Goal: Task Accomplishment & Management: Use online tool/utility

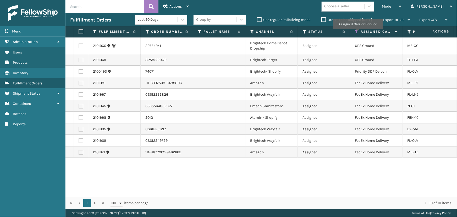
click at [358, 33] on icon at bounding box center [357, 31] width 4 height 5
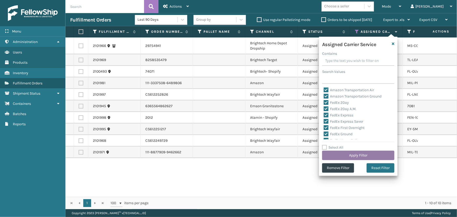
click at [360, 155] on button "Apply Filter" at bounding box center [358, 155] width 72 height 9
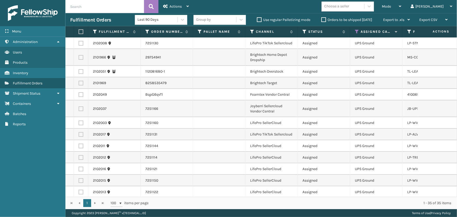
click at [365, 7] on div "Choose a seller" at bounding box center [343, 6] width 43 height 9
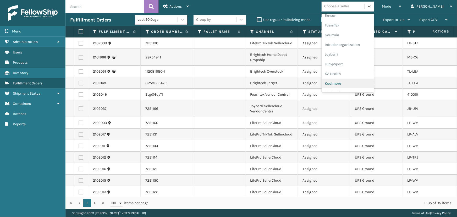
scroll to position [166, 0]
click at [356, 48] on div "LifePro Fitness" at bounding box center [348, 48] width 52 height 10
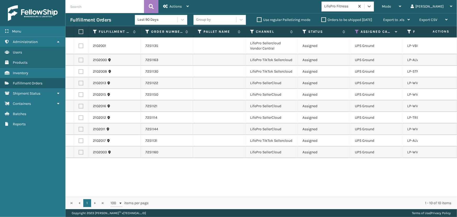
click at [80, 31] on label at bounding box center [80, 31] width 3 height 5
click at [79, 31] on input "checkbox" at bounding box center [79, 31] width 0 height 3
checkbox input "true"
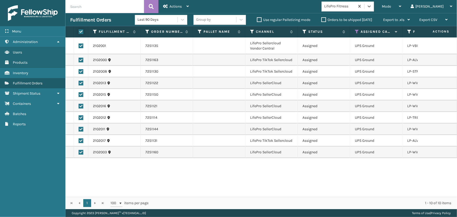
checkbox input "true"
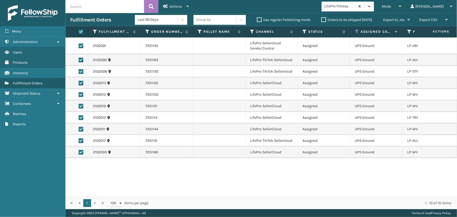
checkbox input "true"
click at [175, 4] on div "Actions" at bounding box center [176, 6] width 26 height 13
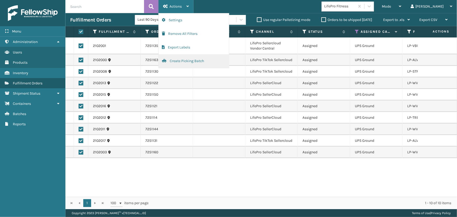
click at [186, 64] on button "Create Picking Batch" at bounding box center [194, 61] width 70 height 14
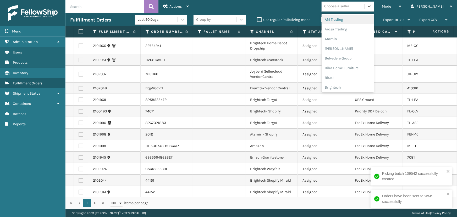
click at [349, 8] on div "Choose a seller" at bounding box center [337, 7] width 25 height 6
click at [354, 87] on div "Brightech" at bounding box center [348, 88] width 52 height 10
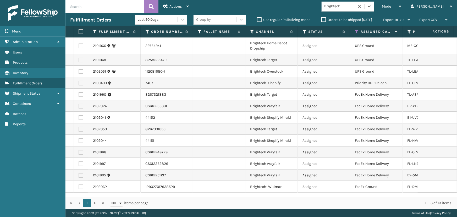
click at [81, 32] on label at bounding box center [80, 31] width 3 height 5
click at [79, 32] on input "checkbox" at bounding box center [79, 31] width 0 height 3
checkbox input "true"
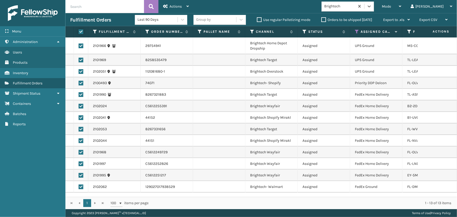
checkbox input "true"
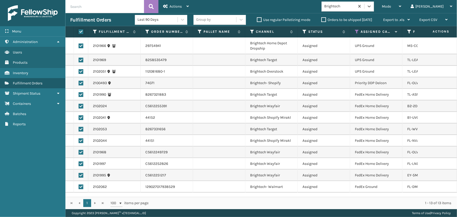
checkbox input "true"
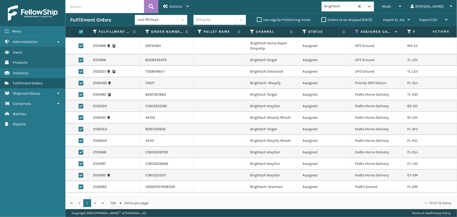
checkbox input "true"
click at [81, 47] on label at bounding box center [81, 46] width 5 height 5
click at [79, 47] on input "checkbox" at bounding box center [79, 45] width 0 height 3
checkbox input "false"
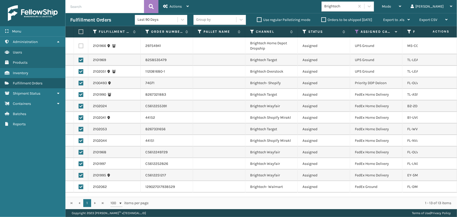
click at [81, 60] on label at bounding box center [81, 60] width 5 height 5
click at [79, 60] on input "checkbox" at bounding box center [79, 59] width 0 height 3
checkbox input "false"
click at [80, 71] on label at bounding box center [81, 71] width 5 height 5
click at [79, 71] on input "checkbox" at bounding box center [79, 70] width 0 height 3
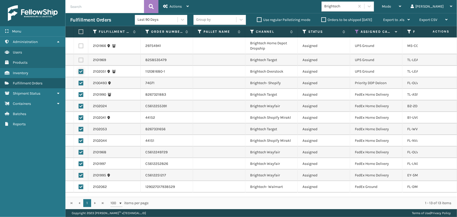
checkbox input "false"
click at [169, 4] on div "Actions" at bounding box center [176, 6] width 26 height 13
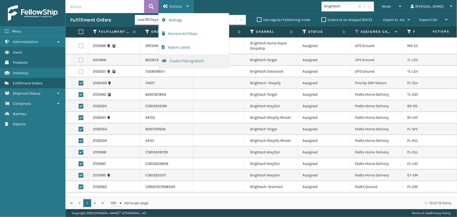
drag, startPoint x: 185, startPoint y: 60, endPoint x: 181, endPoint y: 60, distance: 4.2
click at [181, 60] on button "Create Picking Batch" at bounding box center [194, 61] width 70 height 14
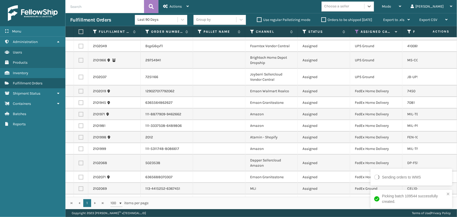
scroll to position [0, 0]
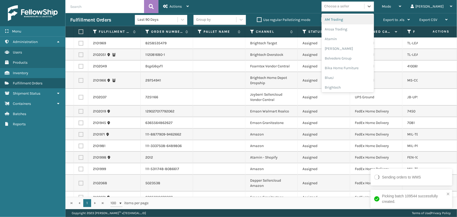
click at [349, 7] on div "Choose a seller" at bounding box center [337, 7] width 25 height 6
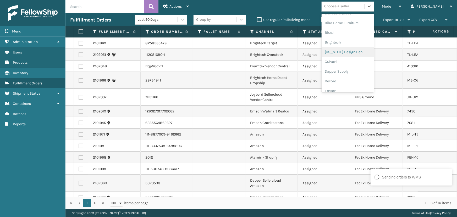
scroll to position [95, 0]
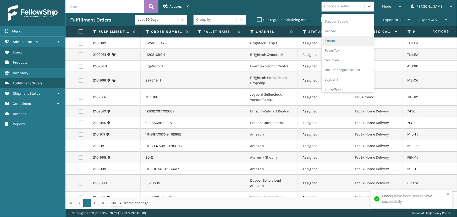
click at [354, 39] on div "Emson" at bounding box center [348, 41] width 52 height 10
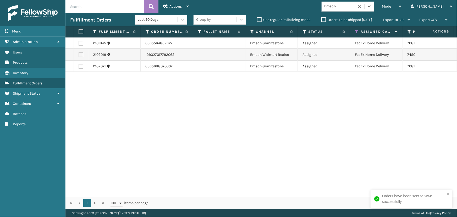
click at [81, 33] on label at bounding box center [80, 31] width 3 height 5
click at [79, 33] on input "checkbox" at bounding box center [79, 31] width 0 height 3
checkbox input "true"
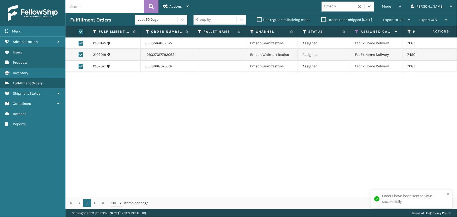
checkbox input "true"
click at [179, 4] on div "Actions" at bounding box center [176, 6] width 26 height 13
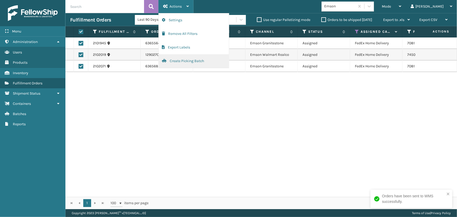
click at [189, 65] on button "Create Picking Batch" at bounding box center [194, 61] width 70 height 14
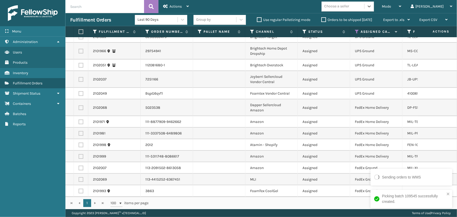
scroll to position [10, 0]
click at [349, 9] on div "Choose a seller" at bounding box center [337, 7] width 25 height 6
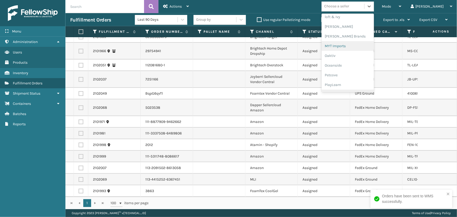
scroll to position [215, 0]
click at [353, 45] on div "[PERSON_NAME] Brands" at bounding box center [348, 47] width 52 height 10
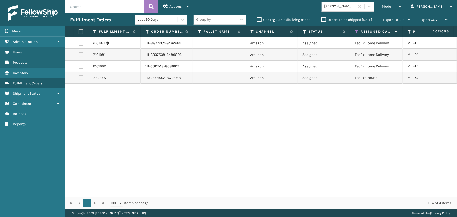
click at [74, 35] on th at bounding box center [81, 31] width 14 height 11
click at [82, 31] on label at bounding box center [80, 31] width 3 height 5
click at [79, 31] on input "checkbox" at bounding box center [79, 31] width 0 height 3
checkbox input "true"
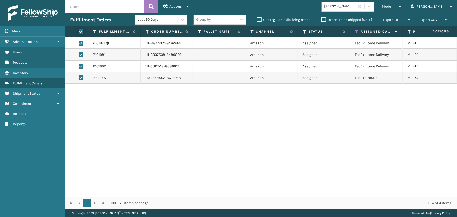
checkbox input "true"
click at [166, 4] on icon at bounding box center [165, 6] width 5 height 4
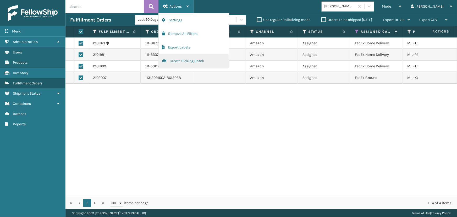
click at [184, 63] on button "Create Picking Batch" at bounding box center [194, 61] width 70 height 14
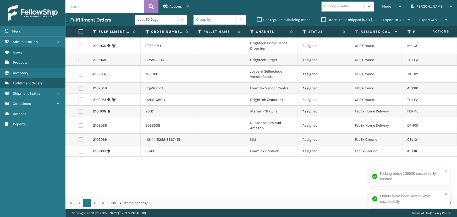
click at [81, 100] on label at bounding box center [81, 100] width 5 height 5
click at [79, 100] on input "checkbox" at bounding box center [79, 99] width 0 height 3
checkbox input "true"
click at [80, 87] on label at bounding box center [81, 88] width 5 height 5
click at [79, 87] on input "checkbox" at bounding box center [79, 87] width 0 height 3
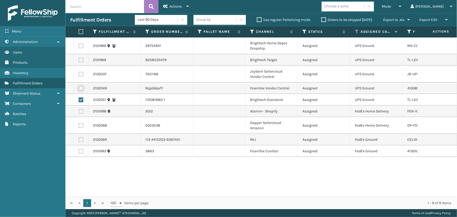
checkbox input "true"
click at [83, 76] on label at bounding box center [81, 74] width 5 height 5
click at [79, 75] on input "checkbox" at bounding box center [79, 73] width 0 height 3
checkbox input "true"
click at [80, 56] on td at bounding box center [81, 60] width 14 height 12
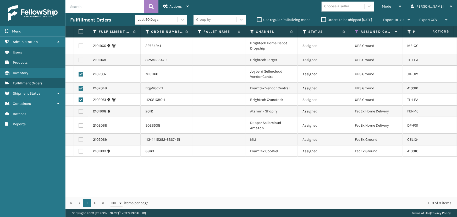
click at [83, 61] on label at bounding box center [81, 60] width 5 height 5
click at [79, 61] on input "checkbox" at bounding box center [79, 59] width 0 height 3
checkbox input "true"
click at [81, 45] on label at bounding box center [81, 46] width 5 height 5
click at [79, 45] on input "checkbox" at bounding box center [79, 45] width 0 height 3
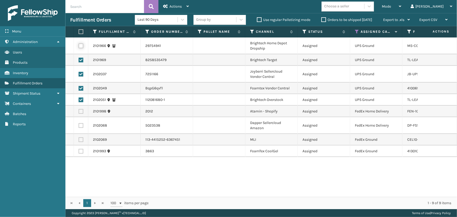
checkbox input "true"
click at [162, 7] on div "Actions Settings Remove All Filters Export Labels Create Picking Batch" at bounding box center [176, 6] width 35 height 13
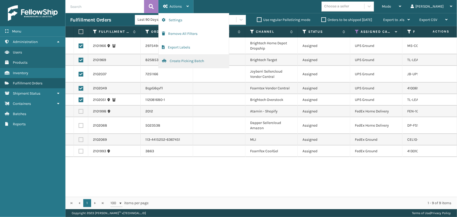
click at [182, 64] on button "Create Picking Batch" at bounding box center [194, 61] width 70 height 14
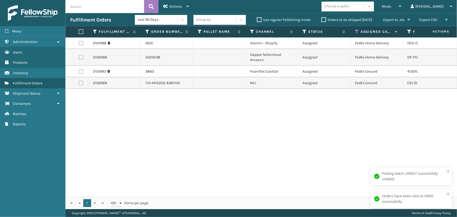
drag, startPoint x: 81, startPoint y: 31, endPoint x: 168, endPoint y: 13, distance: 88.8
click at [83, 31] on th at bounding box center [81, 31] width 14 height 11
click at [82, 31] on label at bounding box center [80, 31] width 3 height 5
click at [79, 31] on input "checkbox" at bounding box center [79, 31] width 0 height 3
checkbox input "true"
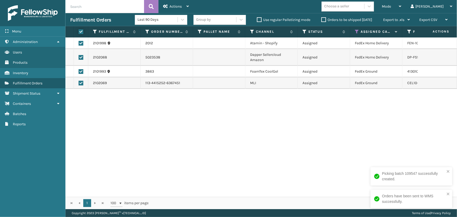
checkbox input "true"
click at [186, 4] on div "Actions" at bounding box center [176, 6] width 26 height 13
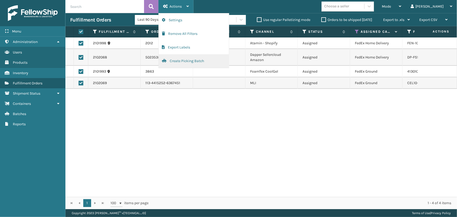
click at [188, 58] on button "Create Picking Batch" at bounding box center [194, 61] width 70 height 14
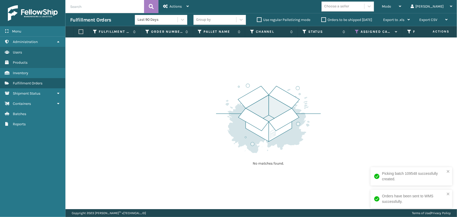
click at [357, 32] on icon at bounding box center [357, 31] width 4 height 5
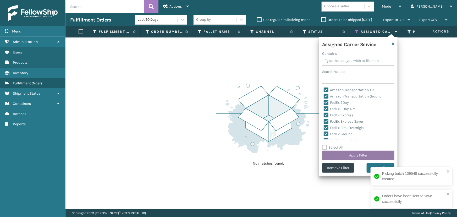
click at [349, 154] on button "Apply Filter" at bounding box center [358, 155] width 72 height 9
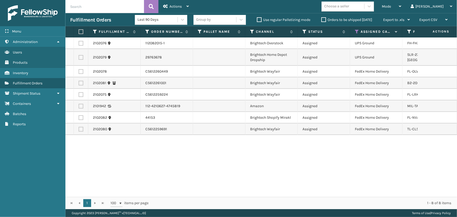
drag, startPoint x: 82, startPoint y: 33, endPoint x: 88, endPoint y: 31, distance: 6.2
click at [82, 33] on label at bounding box center [80, 31] width 3 height 5
click at [79, 33] on input "checkbox" at bounding box center [79, 31] width 0 height 3
checkbox input "true"
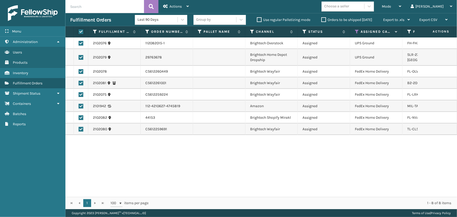
checkbox input "true"
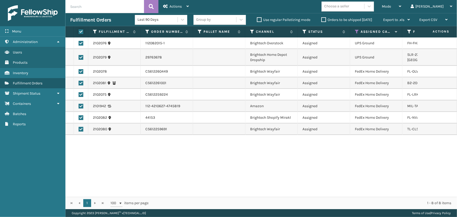
checkbox input "true"
click at [171, 3] on div "Actions" at bounding box center [176, 6] width 26 height 13
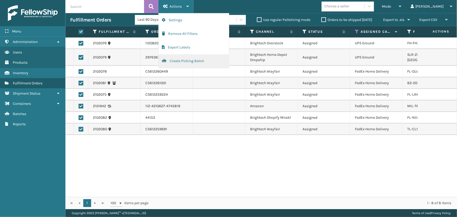
click at [173, 62] on button "Create Picking Batch" at bounding box center [194, 61] width 70 height 14
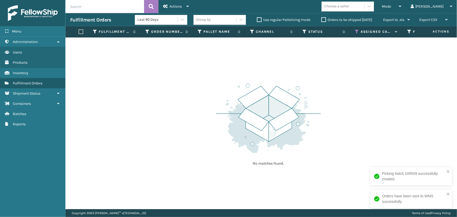
click at [355, 31] on icon at bounding box center [357, 31] width 4 height 5
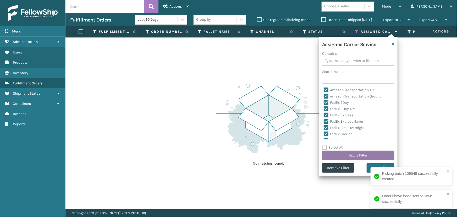
click at [336, 157] on button "Apply Filter" at bounding box center [358, 155] width 72 height 9
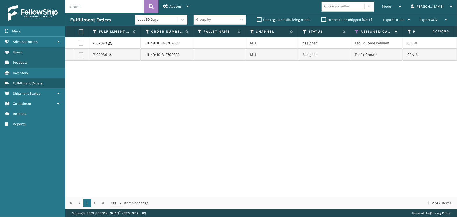
click at [322, 21] on label "Orders to be shipped [DATE]" at bounding box center [347, 20] width 51 height 4
click at [322, 20] on input "Orders to be shipped [DATE]" at bounding box center [322, 18] width 0 height 3
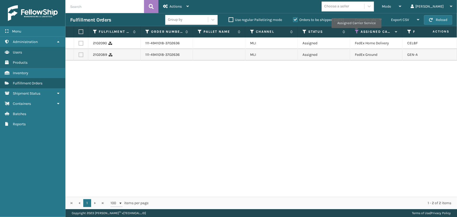
click at [357, 31] on icon at bounding box center [357, 31] width 4 height 5
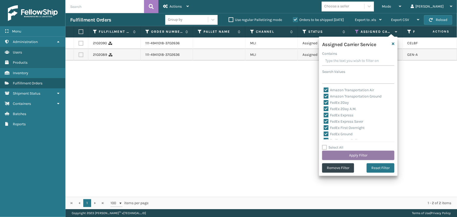
click at [362, 157] on button "Apply Filter" at bounding box center [358, 155] width 72 height 9
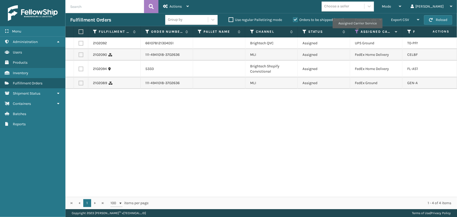
click at [357, 32] on icon at bounding box center [357, 31] width 4 height 5
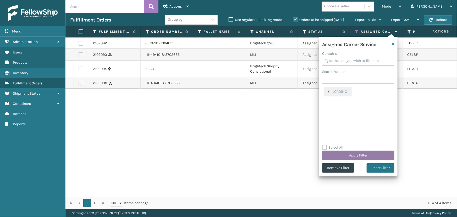
click at [364, 155] on button "Apply Filter" at bounding box center [358, 155] width 72 height 9
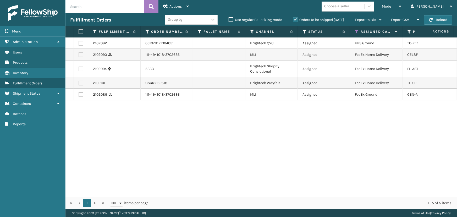
click at [82, 30] on label at bounding box center [80, 31] width 3 height 5
click at [79, 30] on input "checkbox" at bounding box center [79, 31] width 0 height 3
checkbox input "true"
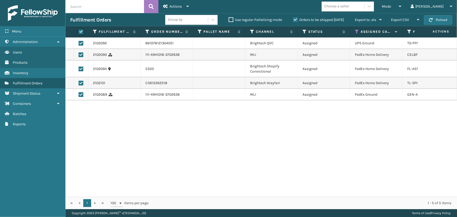
checkbox input "true"
click at [170, 5] on span "Actions" at bounding box center [176, 6] width 12 height 4
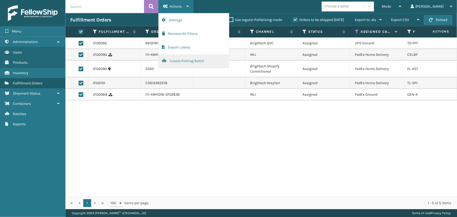
click at [173, 63] on button "Create Picking Batch" at bounding box center [194, 61] width 70 height 14
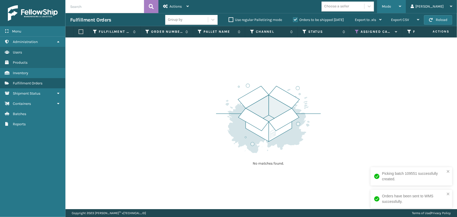
click at [402, 6] on div "Mode" at bounding box center [391, 6] width 19 height 13
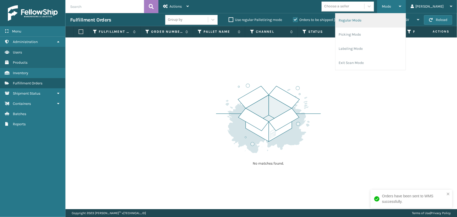
click at [371, 22] on li "Regular Mode" at bounding box center [371, 20] width 70 height 14
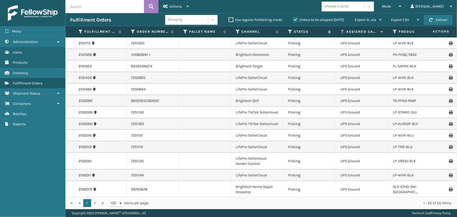
click at [290, 31] on icon at bounding box center [290, 31] width 4 height 5
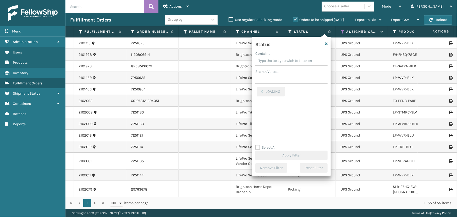
click at [269, 147] on label "Select All" at bounding box center [266, 147] width 21 height 4
click at [269, 145] on input "Select All" at bounding box center [295, 144] width 79 height 1
checkbox input "false"
drag, startPoint x: 266, startPoint y: 115, endPoint x: 269, endPoint y: 124, distance: 9.2
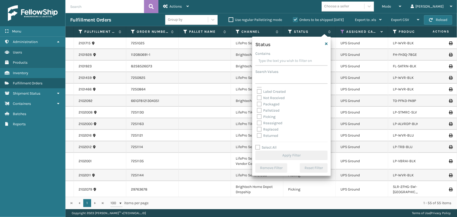
click at [266, 115] on label "Picking" at bounding box center [266, 117] width 19 height 4
click at [257, 115] on input "Picking" at bounding box center [257, 115] width 0 height 3
checkbox input "true"
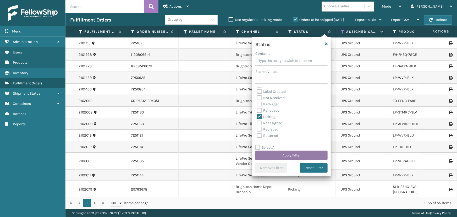
click at [280, 156] on button "Apply Filter" at bounding box center [292, 155] width 72 height 9
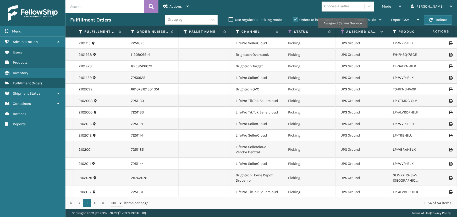
click at [343, 32] on icon at bounding box center [343, 31] width 4 height 5
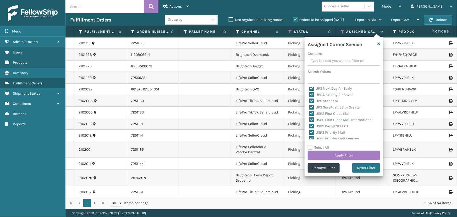
scroll to position [161, 0]
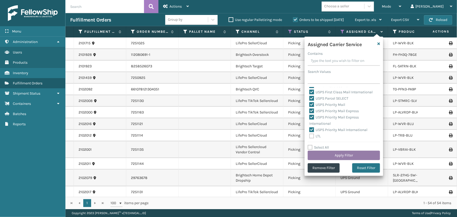
click at [338, 155] on button "Apply Filter" at bounding box center [344, 155] width 72 height 9
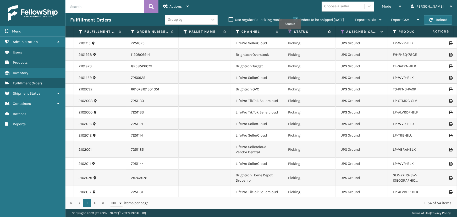
click at [289, 32] on icon at bounding box center [290, 31] width 4 height 5
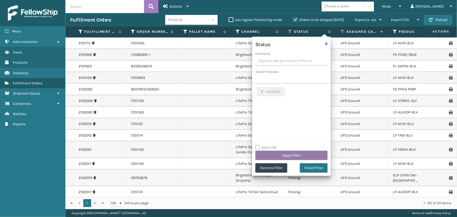
click at [294, 154] on button "Apply Filter" at bounding box center [292, 155] width 72 height 9
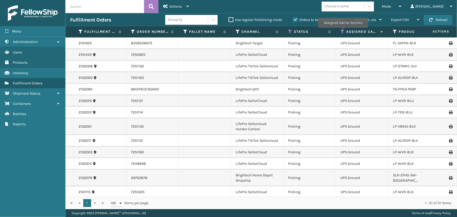
click at [343, 31] on icon at bounding box center [343, 31] width 4 height 5
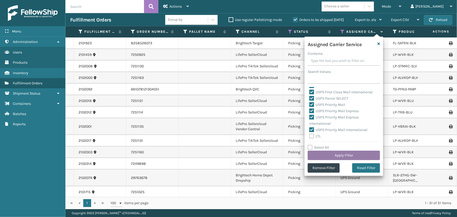
click at [343, 156] on button "Apply Filter" at bounding box center [344, 155] width 72 height 9
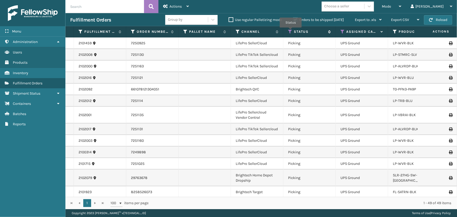
click at [289, 32] on icon at bounding box center [290, 31] width 4 height 5
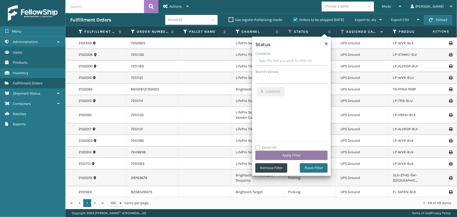
click at [294, 155] on button "Apply Filter" at bounding box center [292, 155] width 72 height 9
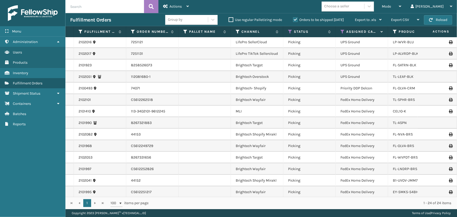
scroll to position [131, 0]
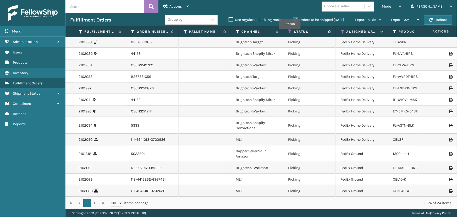
click at [290, 33] on icon at bounding box center [290, 31] width 4 height 5
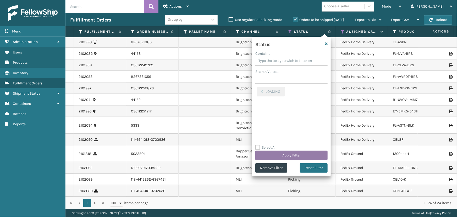
click at [295, 155] on button "Apply Filter" at bounding box center [292, 155] width 72 height 9
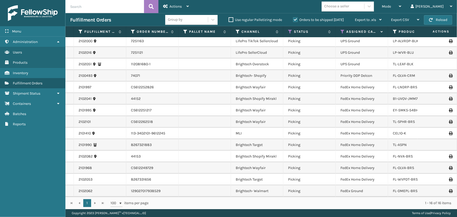
scroll to position [29, 0]
drag, startPoint x: 289, startPoint y: 32, endPoint x: 292, endPoint y: 34, distance: 3.9
click at [289, 32] on icon at bounding box center [290, 31] width 4 height 5
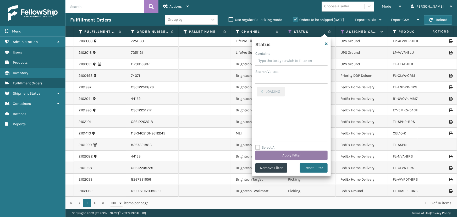
click at [284, 154] on button "Apply Filter" at bounding box center [292, 155] width 72 height 9
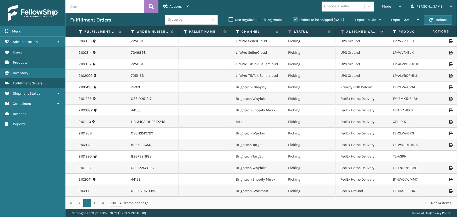
scroll to position [0, 0]
